Goal: Task Accomplishment & Management: Manage account settings

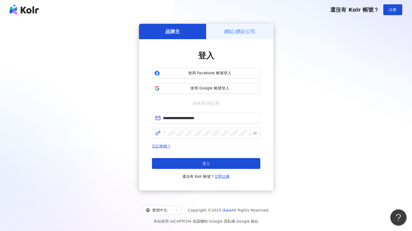
click at [232, 166] on button "登入" at bounding box center [206, 163] width 108 height 11
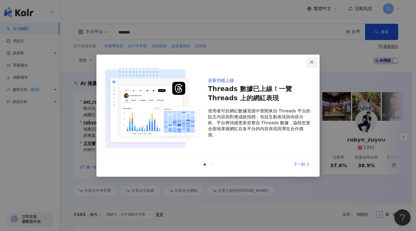
click at [309, 64] on span "Close" at bounding box center [311, 62] width 11 height 4
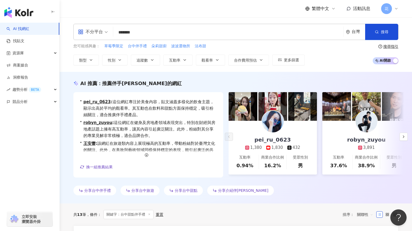
click at [169, 32] on input "*******" at bounding box center [228, 32] width 226 height 10
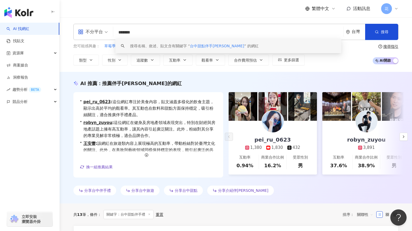
click at [156, 27] on input "*******" at bounding box center [228, 32] width 226 height 10
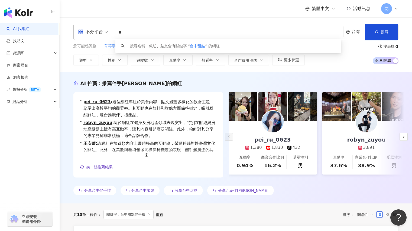
type input "*"
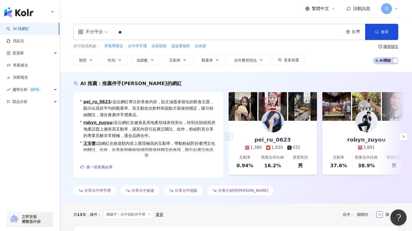
type input "*"
type input "****"
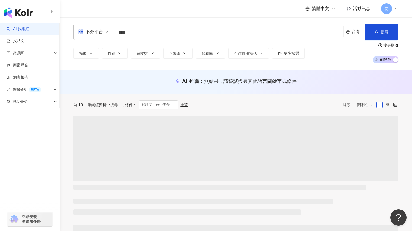
click at [357, 71] on div "AI 推薦 ： 無結果，請嘗試搜尋其他語言關鍵字或條件" at bounding box center [236, 82] width 352 height 24
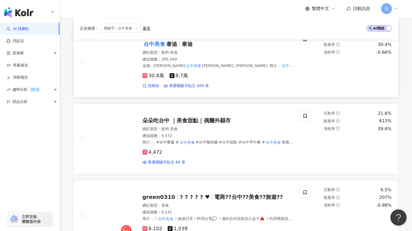
scroll to position [325, 0]
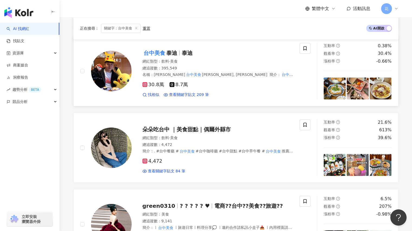
click at [152, 49] on mark "台中美食" at bounding box center [154, 53] width 24 height 9
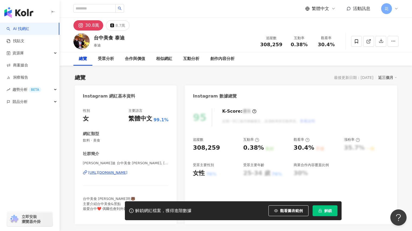
click at [332, 212] on button "解鎖" at bounding box center [324, 211] width 25 height 11
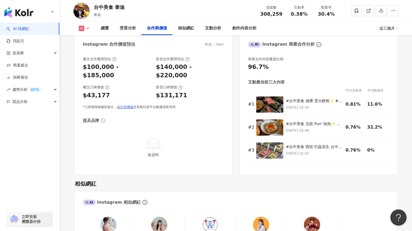
scroll to position [812, 0]
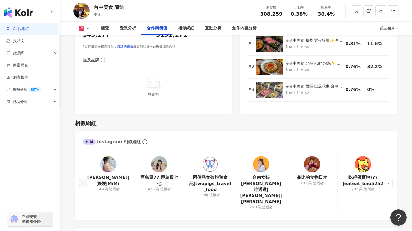
click at [165, 161] on img at bounding box center [159, 164] width 16 height 16
click at [38, 54] on div "資源庫" at bounding box center [29, 53] width 59 height 12
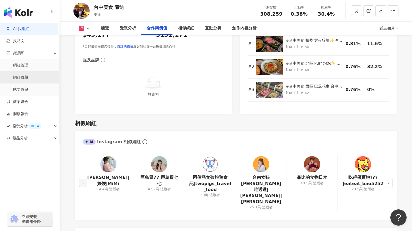
click at [28, 80] on link "網紅收藏" at bounding box center [20, 77] width 15 height 5
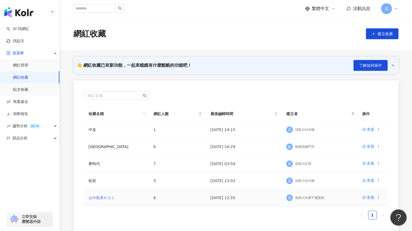
click at [113, 198] on link "台中勤美ＫＯＬ" at bounding box center [101, 198] width 27 height 4
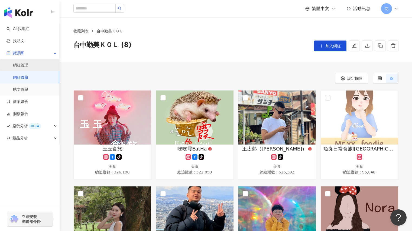
click at [28, 67] on link "網紅管理" at bounding box center [20, 65] width 15 height 5
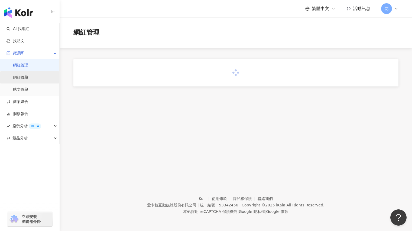
click at [28, 80] on link "網紅收藏" at bounding box center [20, 77] width 15 height 5
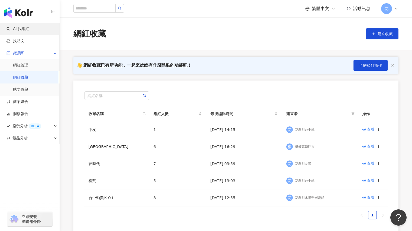
click at [29, 32] on link "AI 找網紅" at bounding box center [17, 28] width 23 height 5
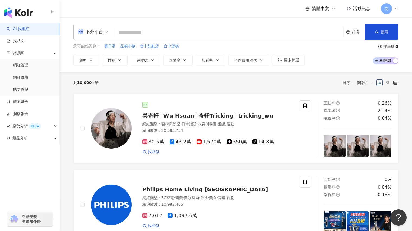
click at [167, 35] on input "search" at bounding box center [228, 32] width 226 height 10
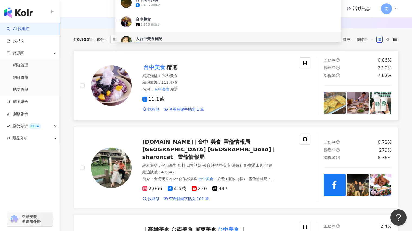
scroll to position [81, 0]
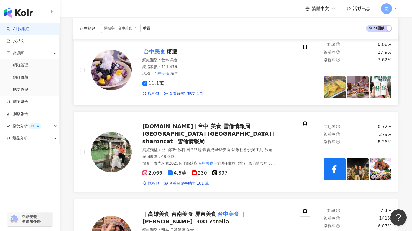
click at [250, 96] on div "找相似 查看關鍵字貼文 1 筆" at bounding box center [217, 93] width 151 height 5
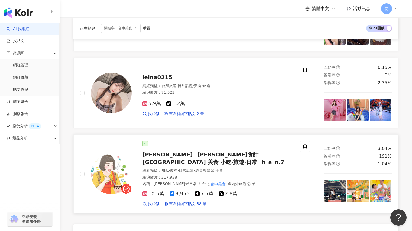
scroll to position [920, 0]
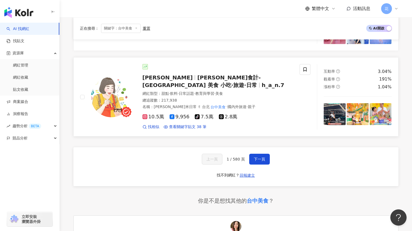
click at [259, 104] on div "名稱 ： Sammy山米日常 ✌︎ 台北 台中美食 ·國內外旅遊·親子" at bounding box center [217, 106] width 151 height 5
click at [259, 157] on button "下一頁" at bounding box center [259, 159] width 21 height 11
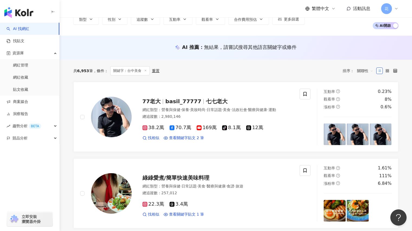
scroll to position [0, 0]
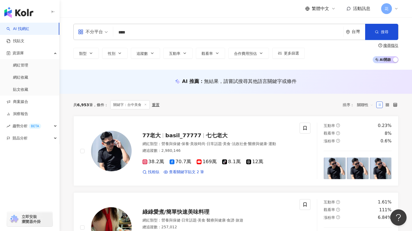
click at [142, 36] on input "****" at bounding box center [228, 32] width 226 height 10
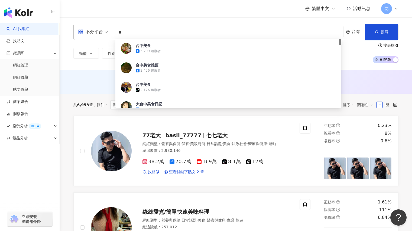
type input "*"
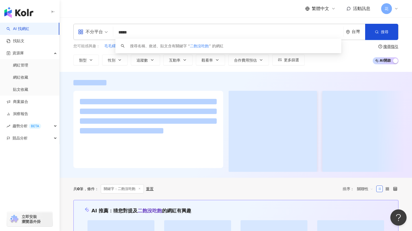
click at [127, 34] on input "*****" at bounding box center [228, 32] width 226 height 10
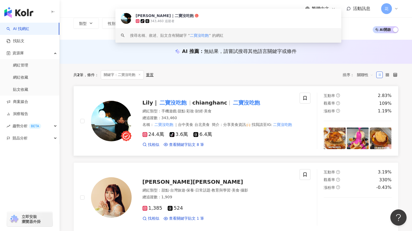
scroll to position [54, 0]
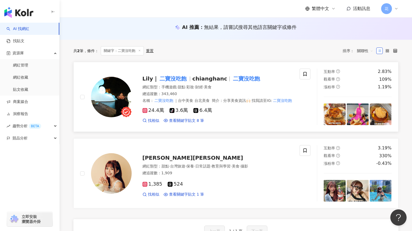
click at [106, 85] on img at bounding box center [111, 97] width 41 height 41
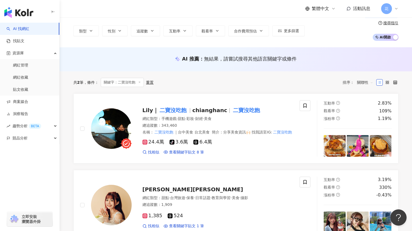
scroll to position [0, 0]
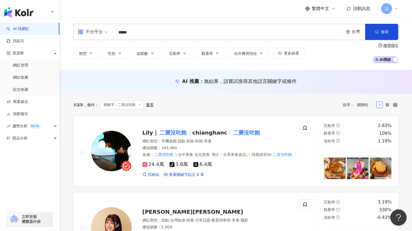
click at [152, 31] on input "*****" at bounding box center [228, 32] width 226 height 10
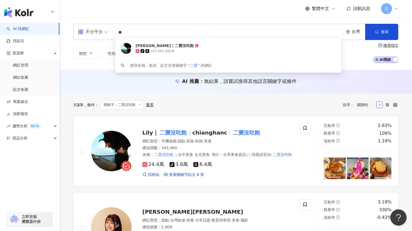
type input "*"
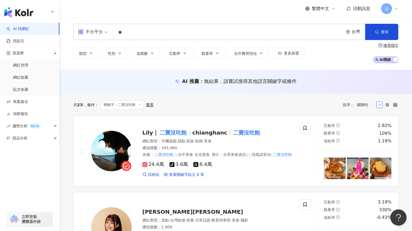
type input "*"
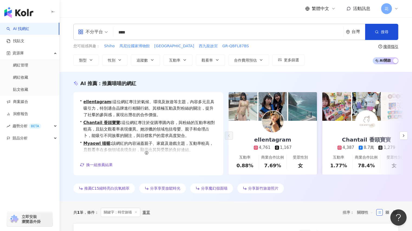
click at [152, 32] on input "****" at bounding box center [228, 32] width 226 height 10
click at [124, 32] on input "****" at bounding box center [228, 32] width 226 height 10
type input "****"
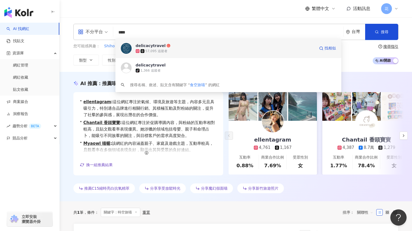
click at [124, 53] on img at bounding box center [126, 48] width 11 height 11
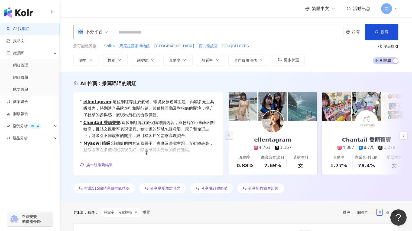
click at [166, 34] on input "search" at bounding box center [228, 32] width 226 height 10
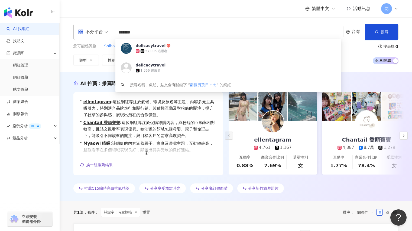
type input "******"
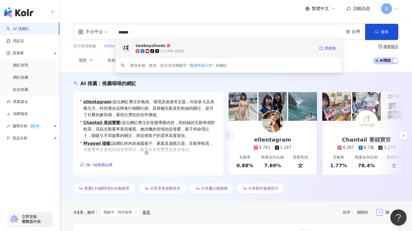
click at [128, 47] on img at bounding box center [126, 48] width 11 height 11
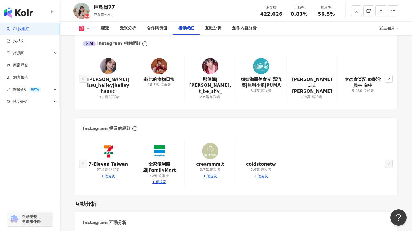
scroll to position [812, 0]
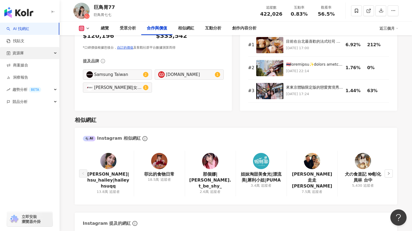
click at [27, 52] on div "資源庫" at bounding box center [29, 53] width 59 height 12
click at [29, 54] on div "資源庫" at bounding box center [29, 53] width 59 height 12
click at [51, 56] on div "資源庫" at bounding box center [29, 53] width 59 height 12
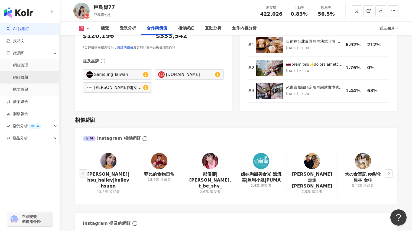
click at [28, 76] on link "網紅收藏" at bounding box center [20, 77] width 15 height 5
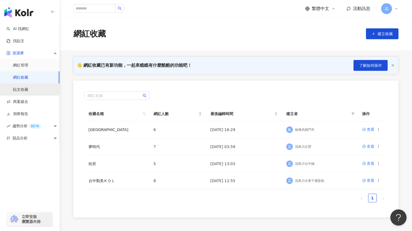
click at [27, 90] on link "貼文收藏" at bounding box center [20, 89] width 15 height 5
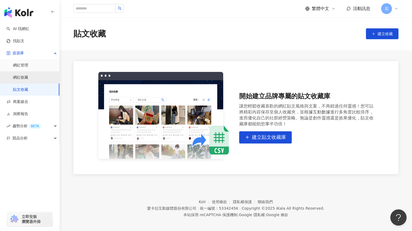
click at [27, 80] on link "網紅收藏" at bounding box center [20, 77] width 15 height 5
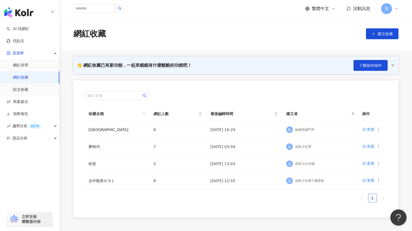
click at [371, 198] on link "1" at bounding box center [372, 198] width 8 height 8
click at [384, 38] on button "建立收藏" at bounding box center [382, 33] width 32 height 11
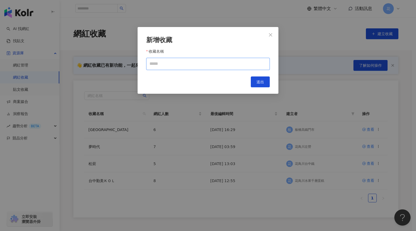
click at [206, 67] on input "收藏名稱" at bounding box center [207, 64] width 123 height 12
type input "**"
click at [262, 85] on button "送出" at bounding box center [260, 82] width 19 height 11
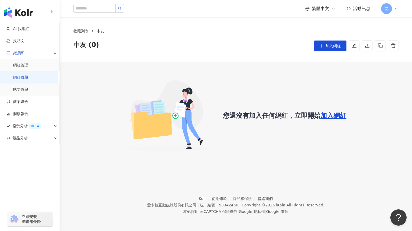
click at [28, 75] on link "網紅收藏" at bounding box center [20, 77] width 15 height 5
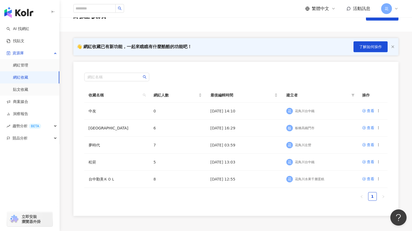
scroll to position [27, 0]
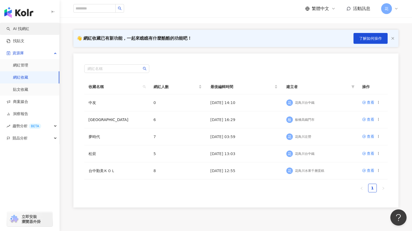
click at [29, 32] on link "AI 找網紅" at bounding box center [17, 28] width 23 height 5
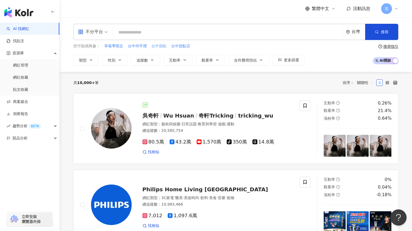
click at [158, 47] on span "台中甜點" at bounding box center [158, 46] width 15 height 5
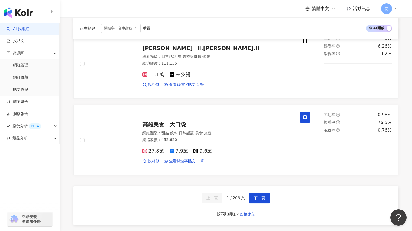
scroll to position [893, 0]
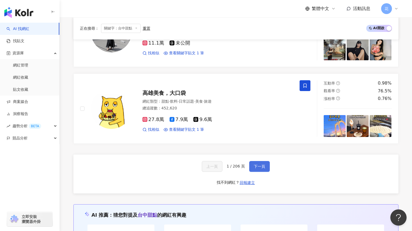
click at [261, 165] on span "下一頁" at bounding box center [259, 167] width 11 height 4
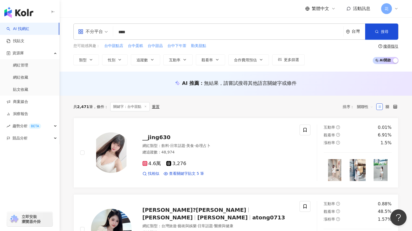
scroll to position [0, 0]
click at [143, 35] on input "****" at bounding box center [228, 32] width 226 height 10
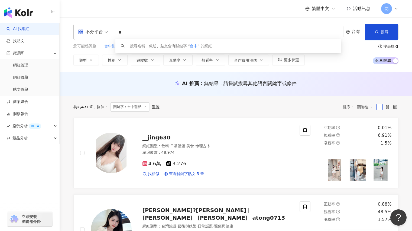
type input "*"
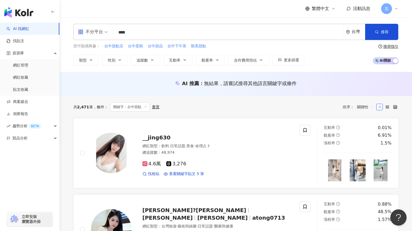
type input "****"
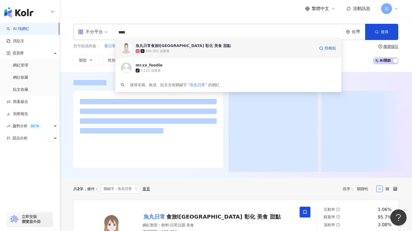
click at [166, 49] on div "100,353 追蹤者" at bounding box center [157, 51] width 24 height 5
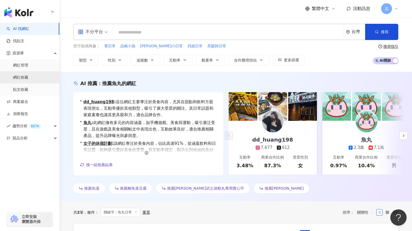
click at [28, 75] on link "網紅收藏" at bounding box center [20, 77] width 15 height 5
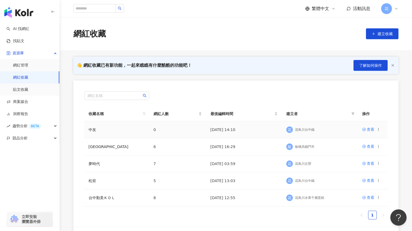
click at [264, 130] on td "2025/8/13 14:10" at bounding box center [244, 129] width 76 height 17
click at [106, 129] on td "中友" at bounding box center [116, 129] width 65 height 17
click at [93, 129] on link "中友" at bounding box center [92, 130] width 8 height 4
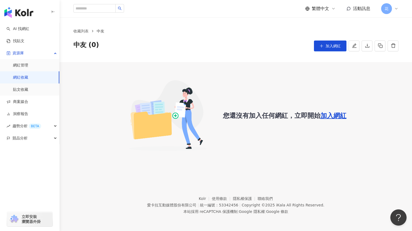
click at [340, 118] on span "加入網紅" at bounding box center [333, 116] width 26 height 8
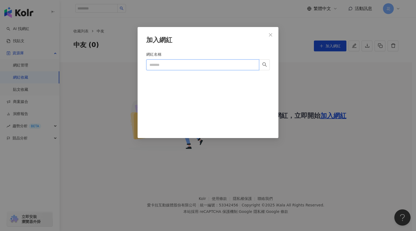
click at [184, 62] on input "網紅名稱" at bounding box center [202, 65] width 113 height 11
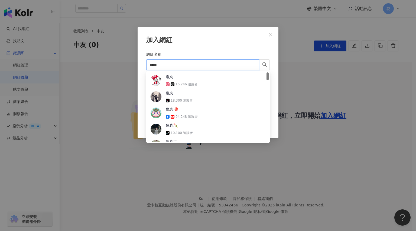
type input "****"
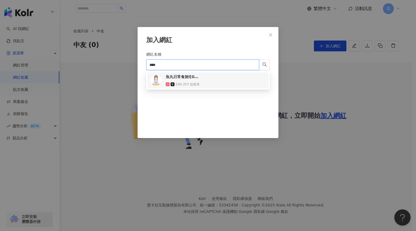
click at [153, 82] on img at bounding box center [155, 80] width 11 height 11
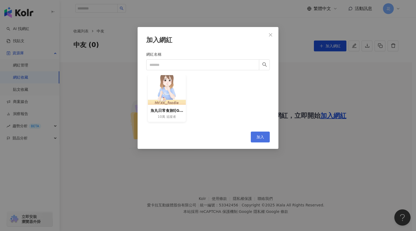
click at [259, 141] on button "加入" at bounding box center [260, 137] width 19 height 11
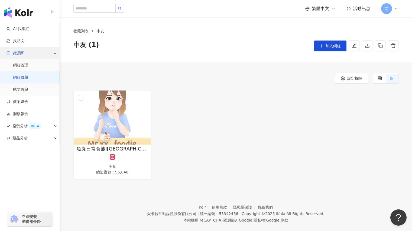
click at [45, 58] on div "資源庫" at bounding box center [29, 53] width 59 height 12
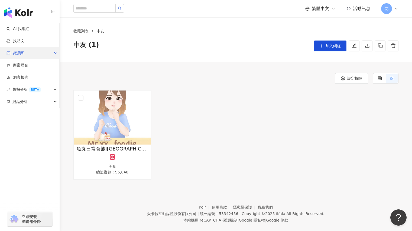
click at [48, 55] on div "資源庫" at bounding box center [29, 53] width 59 height 12
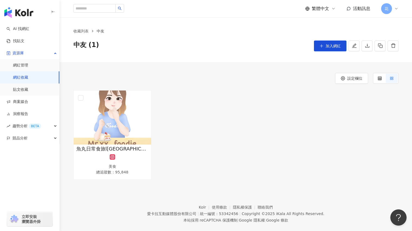
click at [143, 53] on div "收藏列表 中友 中友 (1) 加入網紅" at bounding box center [236, 39] width 352 height 45
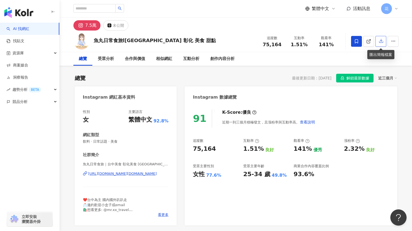
click at [381, 41] on icon "button" at bounding box center [380, 40] width 5 height 5
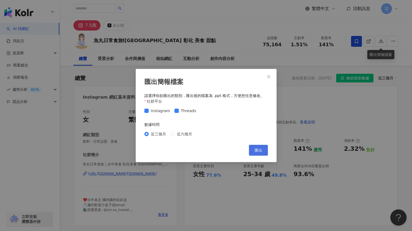
click at [257, 153] on span "匯出" at bounding box center [258, 150] width 8 height 4
click at [268, 79] on button "Close" at bounding box center [268, 76] width 11 height 11
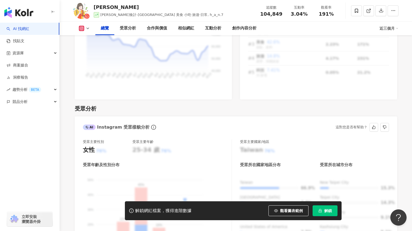
scroll to position [487, 0]
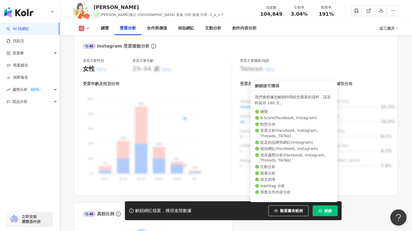
click at [325, 210] on span "解鎖" at bounding box center [328, 211] width 8 height 4
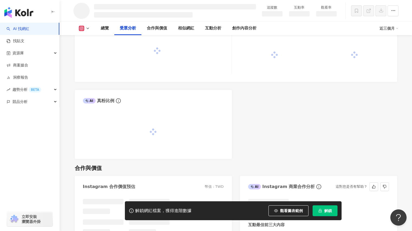
scroll to position [471, 0]
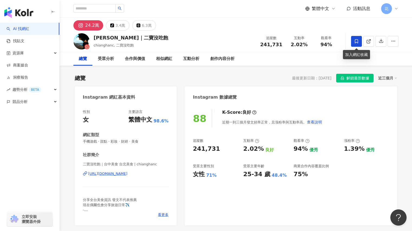
click at [357, 39] on icon at bounding box center [356, 41] width 5 height 5
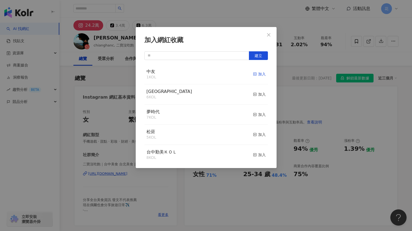
click at [253, 77] on div "加入" at bounding box center [259, 74] width 13 height 6
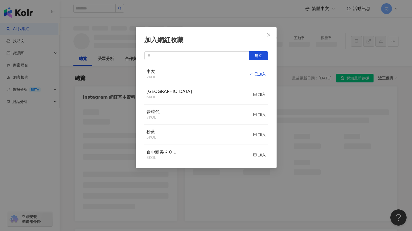
click at [352, 56] on div "加入網紅收藏 建立 中友 2 KOL 已加入 裕隆城 6 KOL 加入 夢時代 7 KOL 加入 松菸 5 KOL 加入 台中勤美ＫＯＬ 8 KOL 加入" at bounding box center [206, 115] width 412 height 231
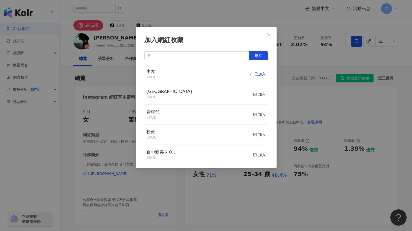
click at [268, 32] on div "加入網紅收藏 建立 中友 2 KOL 已加入 裕隆城 6 KOL 加入 夢時代 7 KOL 加入 松菸 5 KOL 加入 台中勤美ＫＯＬ 8 KOL 加入" at bounding box center [206, 115] width 412 height 231
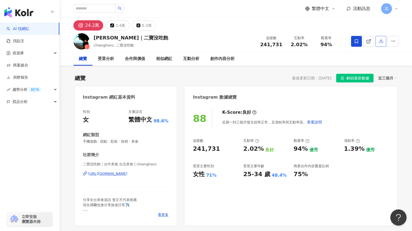
click at [380, 41] on icon "button" at bounding box center [380, 40] width 5 height 5
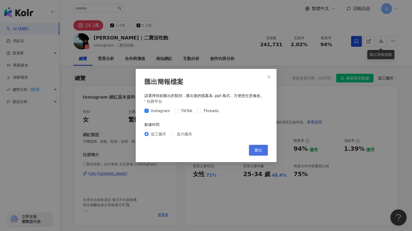
click at [258, 152] on span "匯出" at bounding box center [258, 150] width 8 height 4
click at [268, 77] on icon "close" at bounding box center [268, 77] width 4 height 4
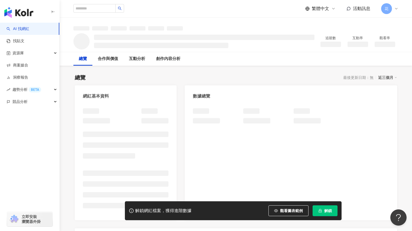
click at [328, 208] on button "解鎖" at bounding box center [324, 211] width 25 height 11
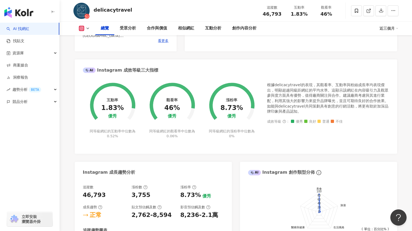
scroll to position [135, 0]
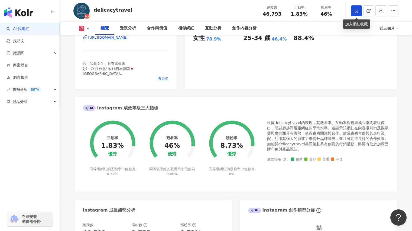
click at [359, 8] on span at bounding box center [356, 10] width 11 height 11
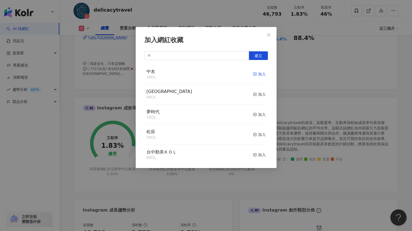
click at [253, 75] on icon "button" at bounding box center [255, 74] width 4 height 4
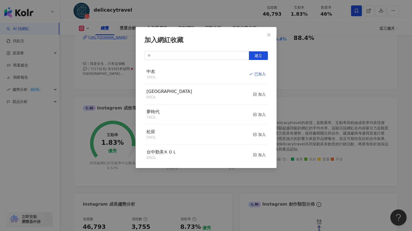
click at [329, 85] on div "加入網紅收藏 建立 中友 3 KOL 已加入 裕隆城 6 KOL 加入 夢時代 7 KOL 加入 松菸 5 KOL 加入 台中勤美ＫＯＬ 8 KOL 加入" at bounding box center [206, 115] width 412 height 231
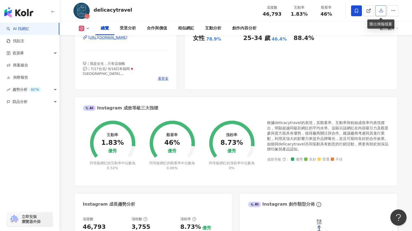
click at [380, 12] on icon "button" at bounding box center [380, 10] width 5 height 5
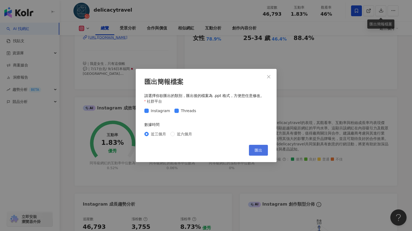
click at [252, 153] on button "匯出" at bounding box center [258, 150] width 19 height 11
click at [269, 75] on icon "close" at bounding box center [268, 77] width 4 height 4
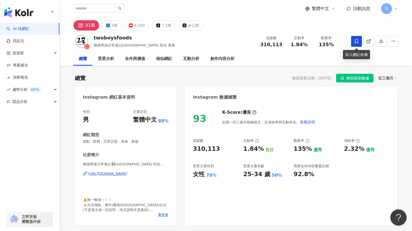
click at [357, 42] on icon at bounding box center [356, 41] width 5 height 5
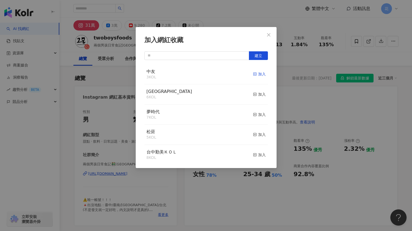
click at [253, 75] on div "加入" at bounding box center [259, 74] width 13 height 6
click at [336, 63] on div "加入網紅收藏 建立 中友 4 KOL 已加入 裕隆城 6 KOL 加入 夢時代 7 KOL 加入 松菸 5 KOL 加入 台中勤美ＫＯＬ 8 KOL 加入" at bounding box center [206, 115] width 412 height 231
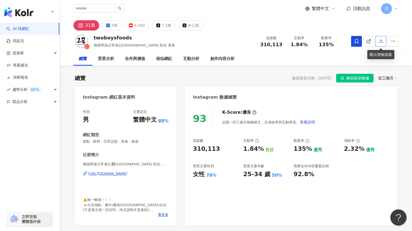
click at [379, 42] on icon "button" at bounding box center [380, 40] width 5 height 5
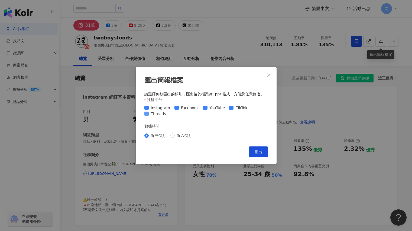
click at [148, 116] on span at bounding box center [146, 114] width 4 height 4
click at [203, 110] on span at bounding box center [205, 108] width 4 height 4
click at [258, 154] on span "匯出" at bounding box center [258, 152] width 8 height 4
click at [259, 150] on span "匯出" at bounding box center [258, 152] width 8 height 4
click at [269, 71] on button "Close" at bounding box center [268, 75] width 11 height 11
